Goal: Task Accomplishment & Management: Manage account settings

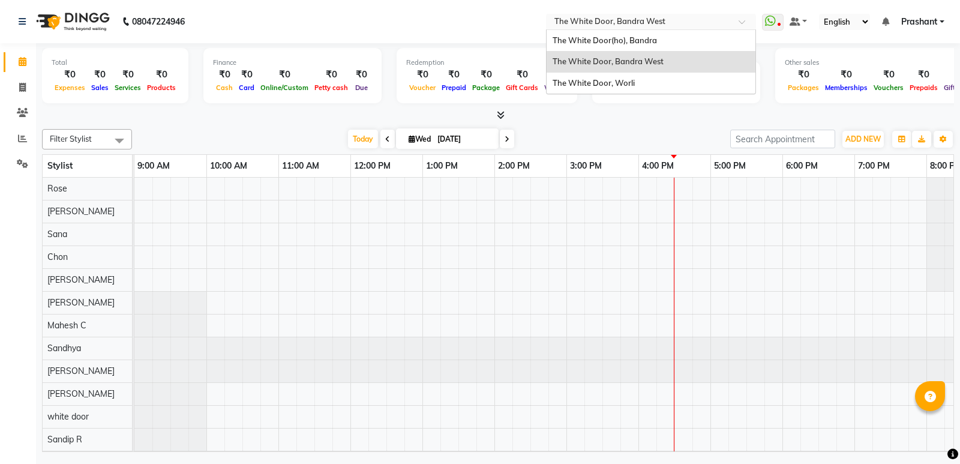
click at [623, 25] on input "text" at bounding box center [639, 23] width 174 height 12
click at [620, 85] on span "The White Door, Worli" at bounding box center [593, 83] width 82 height 10
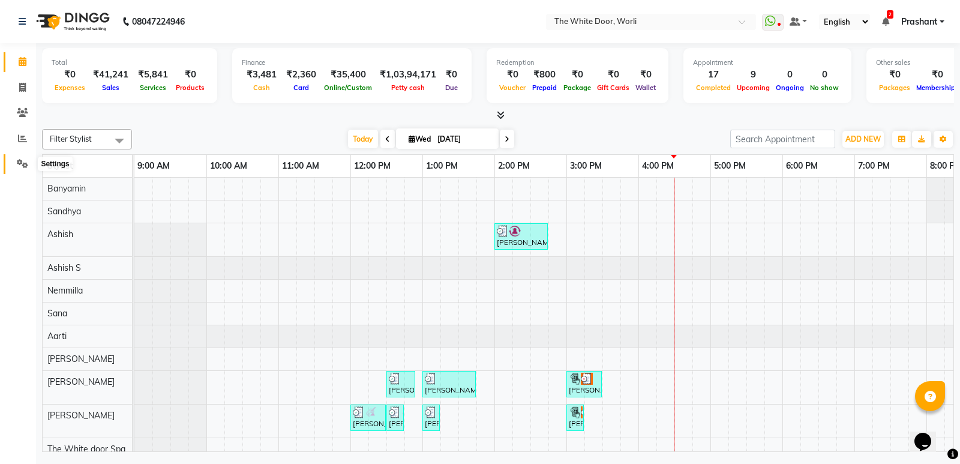
click at [22, 164] on icon at bounding box center [22, 163] width 11 height 9
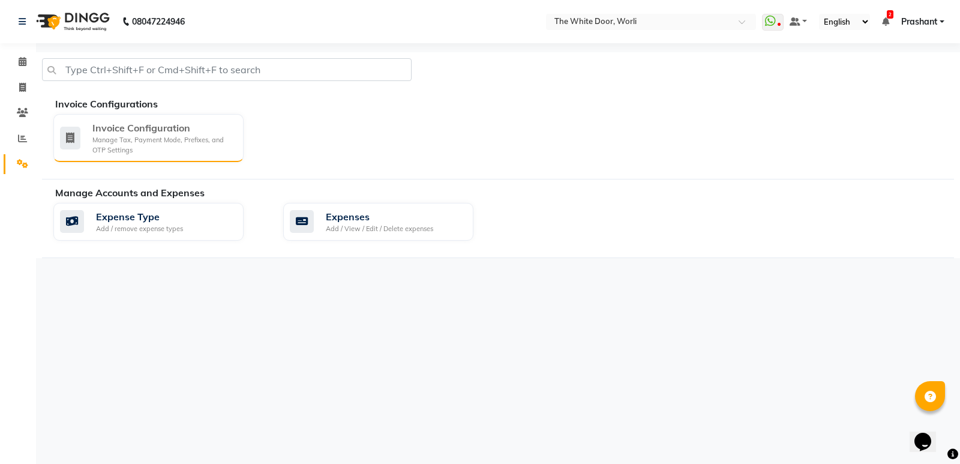
click at [152, 145] on div "Manage Tax, Payment Mode, Prefixes, and OTP Settings" at bounding box center [163, 145] width 142 height 20
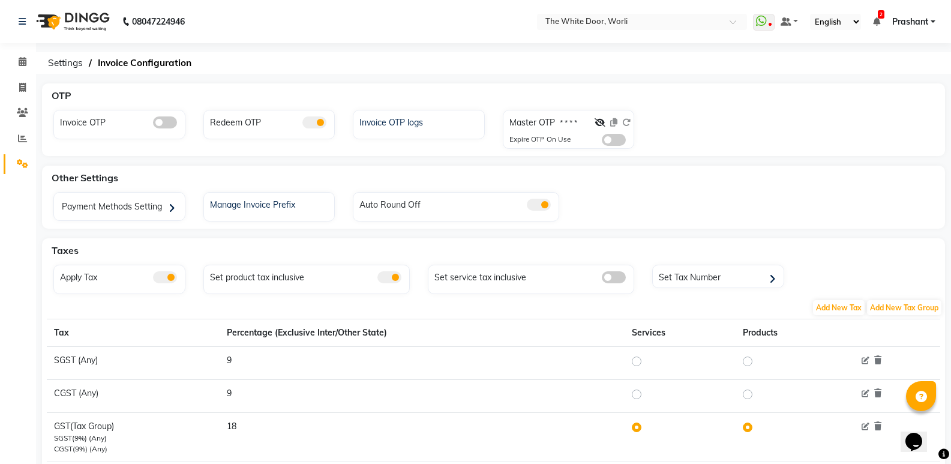
click at [624, 122] on div at bounding box center [612, 124] width 36 height 17
click at [600, 120] on icon at bounding box center [599, 122] width 11 height 8
drag, startPoint x: 599, startPoint y: 123, endPoint x: 599, endPoint y: 180, distance: 57.0
click at [599, 180] on div "OTP Invoice OTP Redeem OTP Invoice OTP logs Master OTP 8905 Expire OTP On Use O…" at bounding box center [493, 291] width 915 height 416
click at [626, 119] on icon at bounding box center [626, 122] width 8 height 8
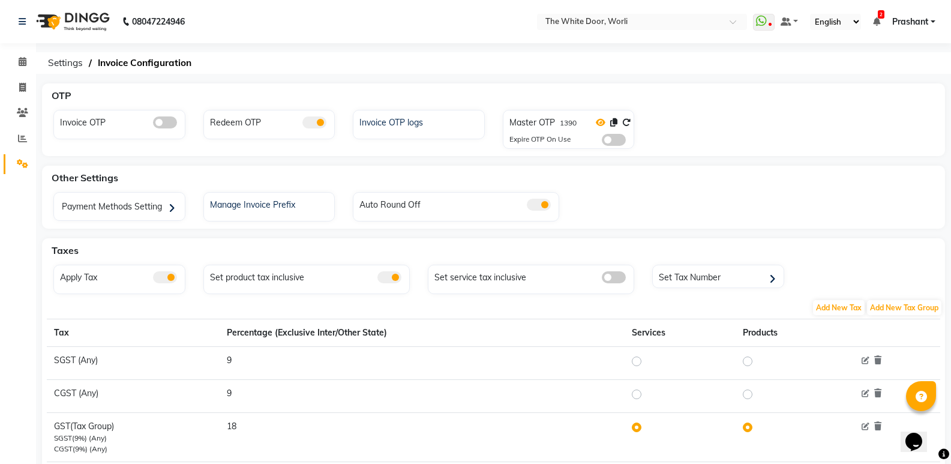
click at [599, 118] on icon at bounding box center [601, 122] width 10 height 8
